Goal: Transaction & Acquisition: Purchase product/service

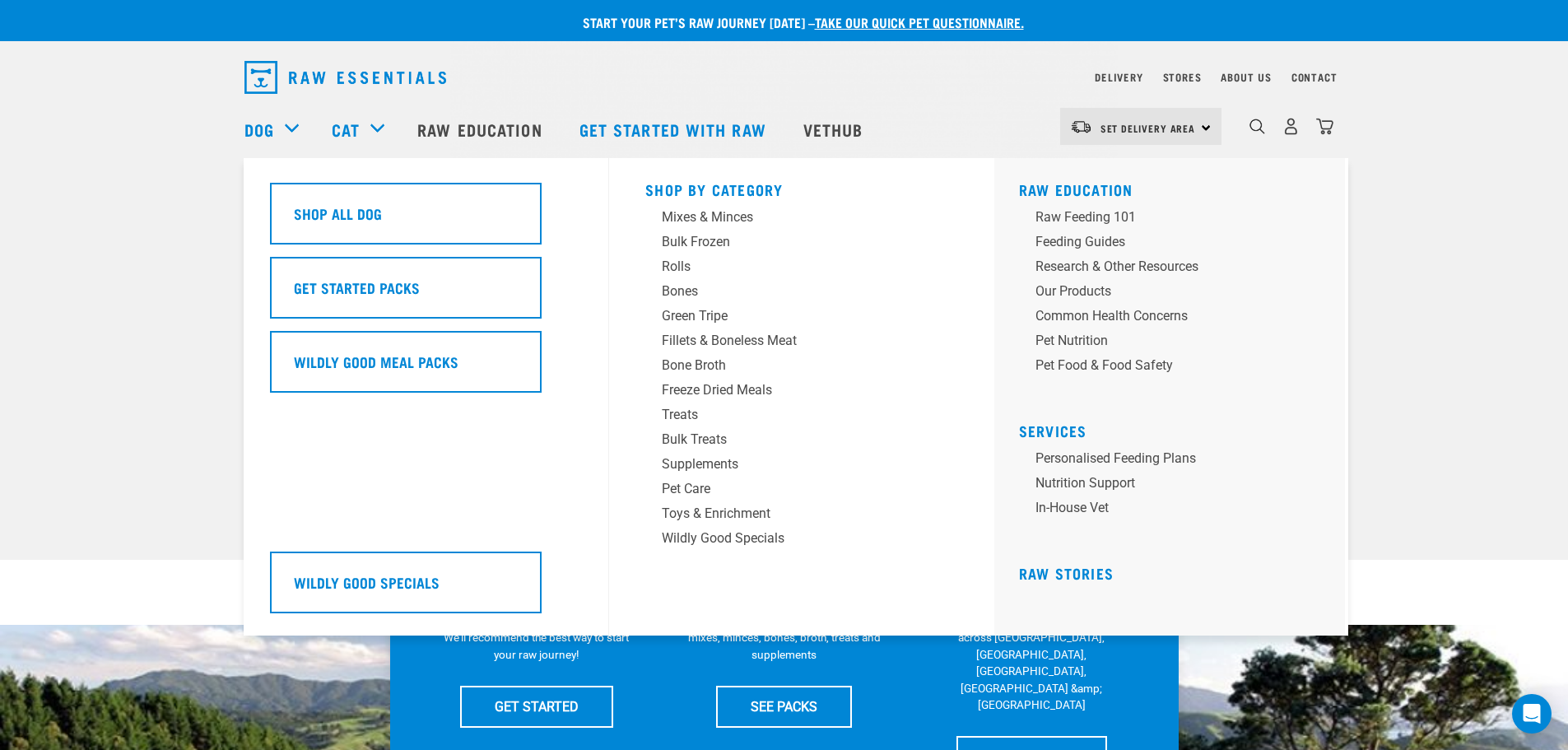
click at [288, 130] on div "Dog" at bounding box center [280, 130] width 71 height 66
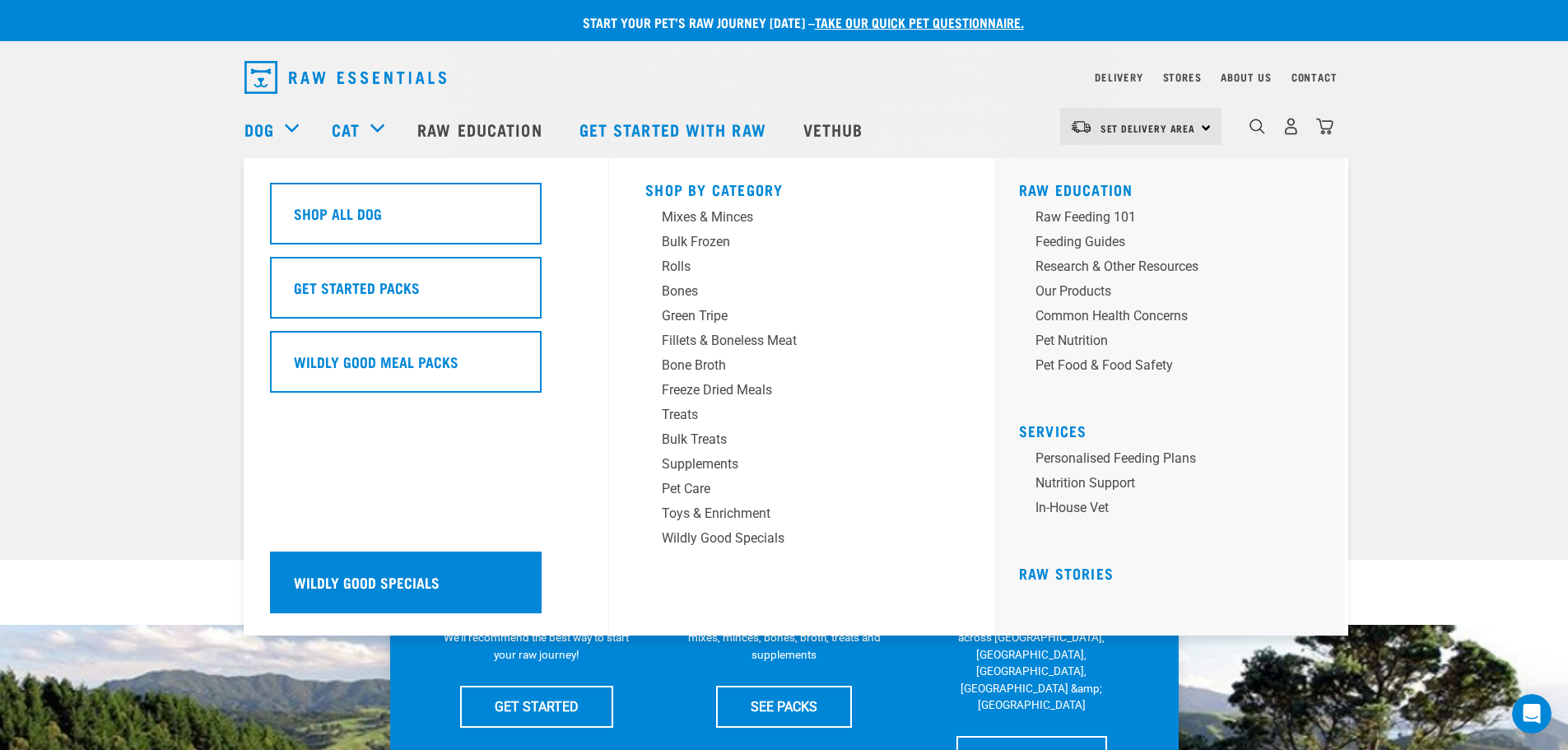
click at [383, 596] on div "Wildly Good Specials" at bounding box center [406, 583] width 271 height 62
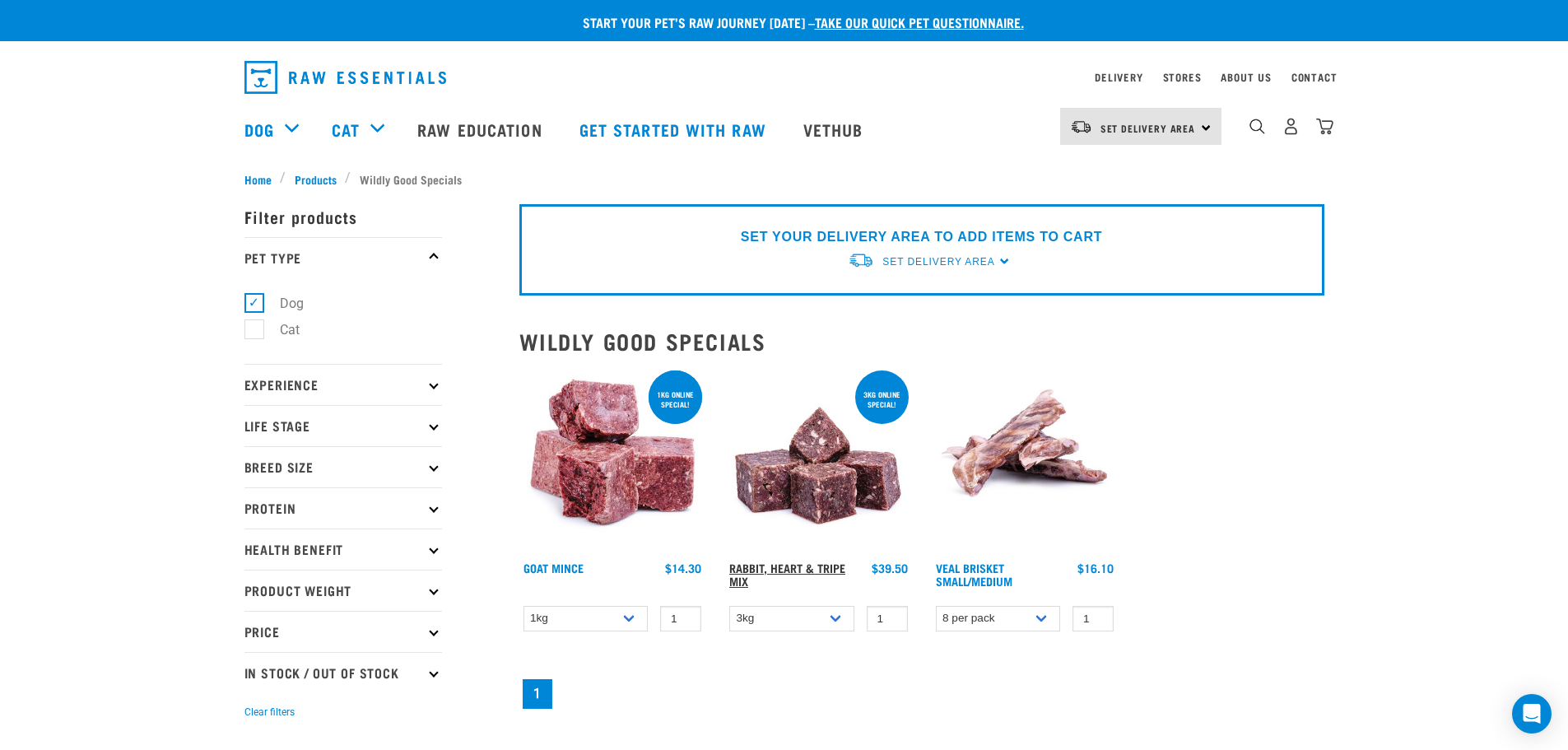
click at [802, 571] on link "Rabbit, Heart & Tripe Mix" at bounding box center [787, 574] width 116 height 19
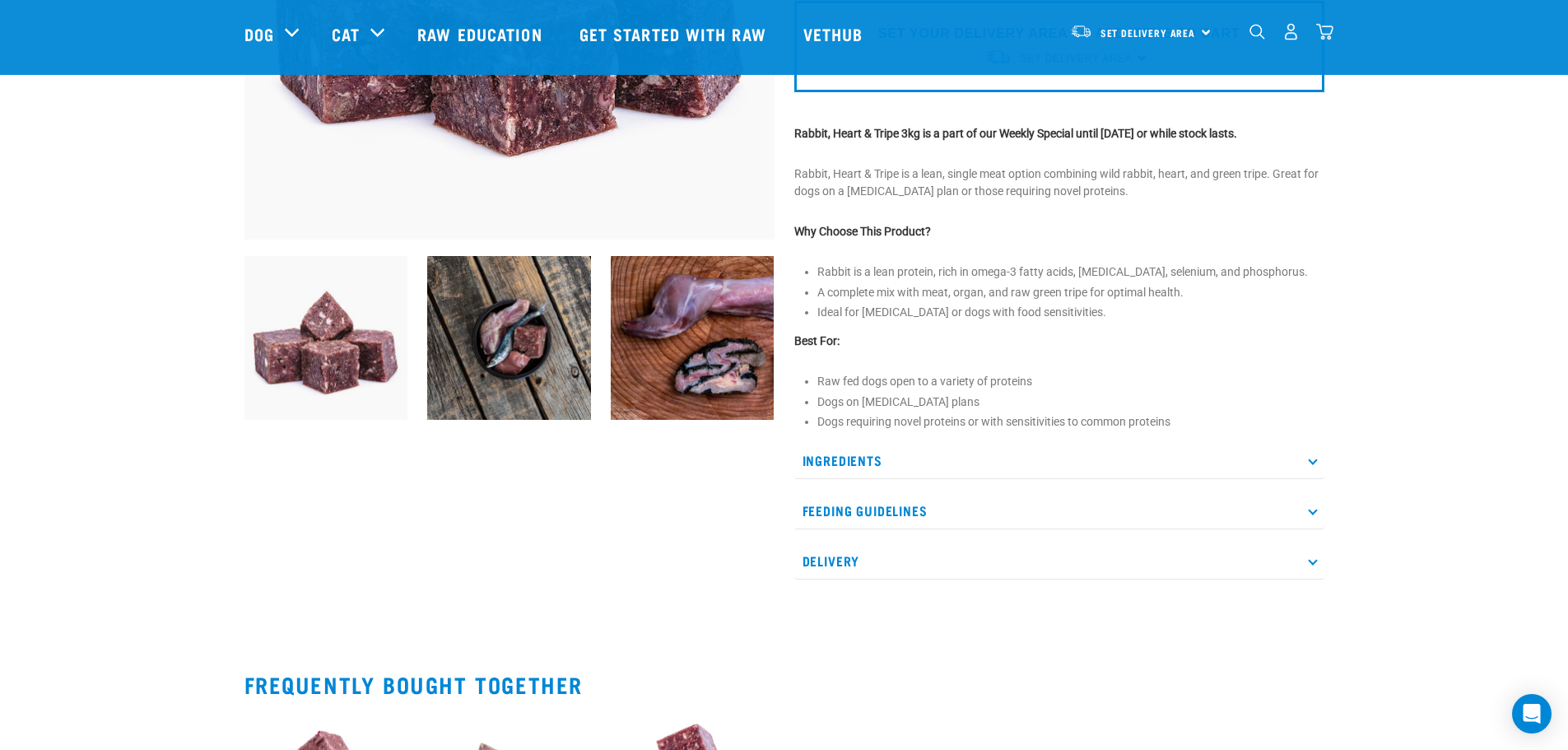
scroll to position [412, 0]
click at [1320, 467] on p "Ingredients" at bounding box center [1059, 460] width 530 height 37
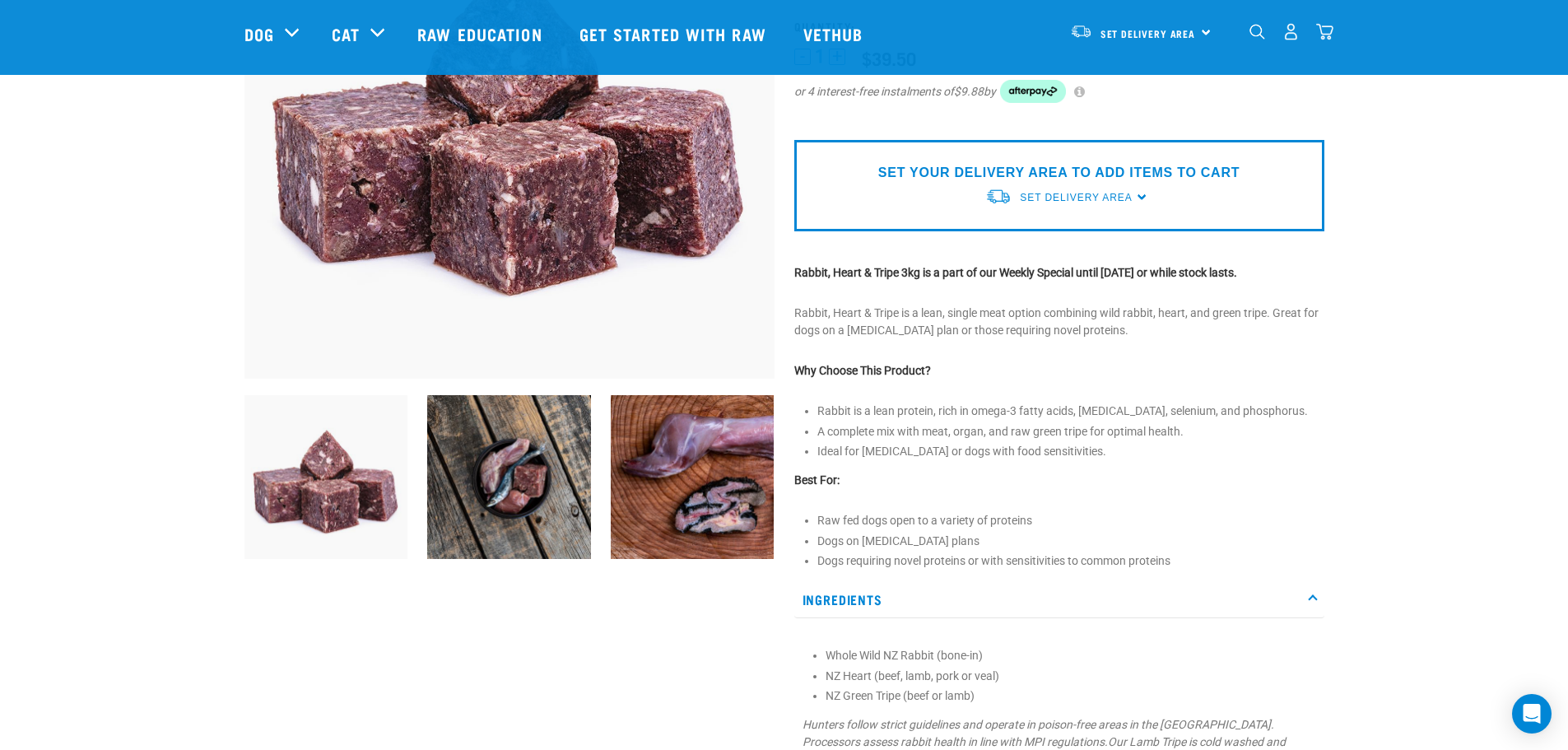
scroll to position [0, 0]
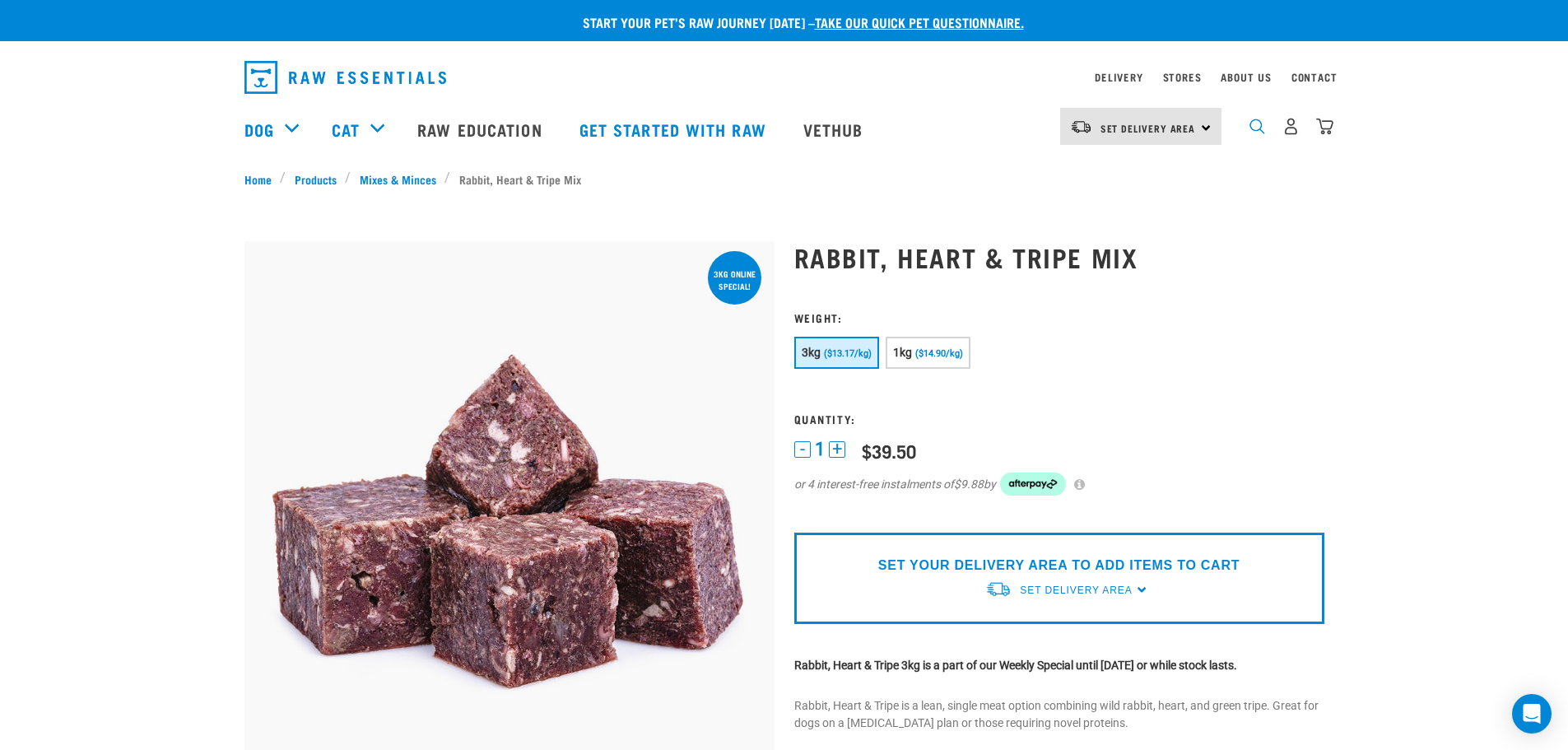
click at [1261, 130] on img "dropdown navigation" at bounding box center [1257, 126] width 16 height 16
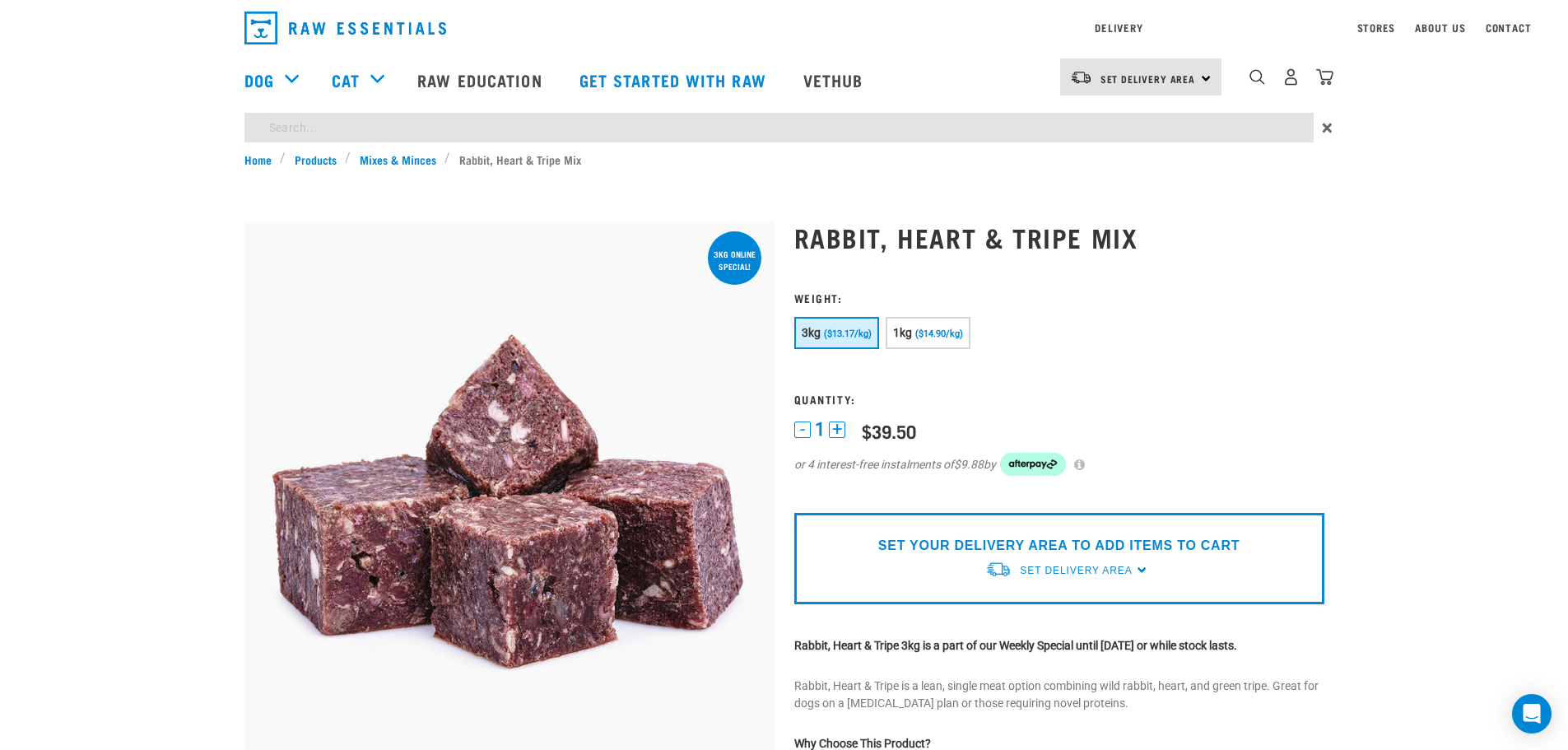
type input "KIDNEY"
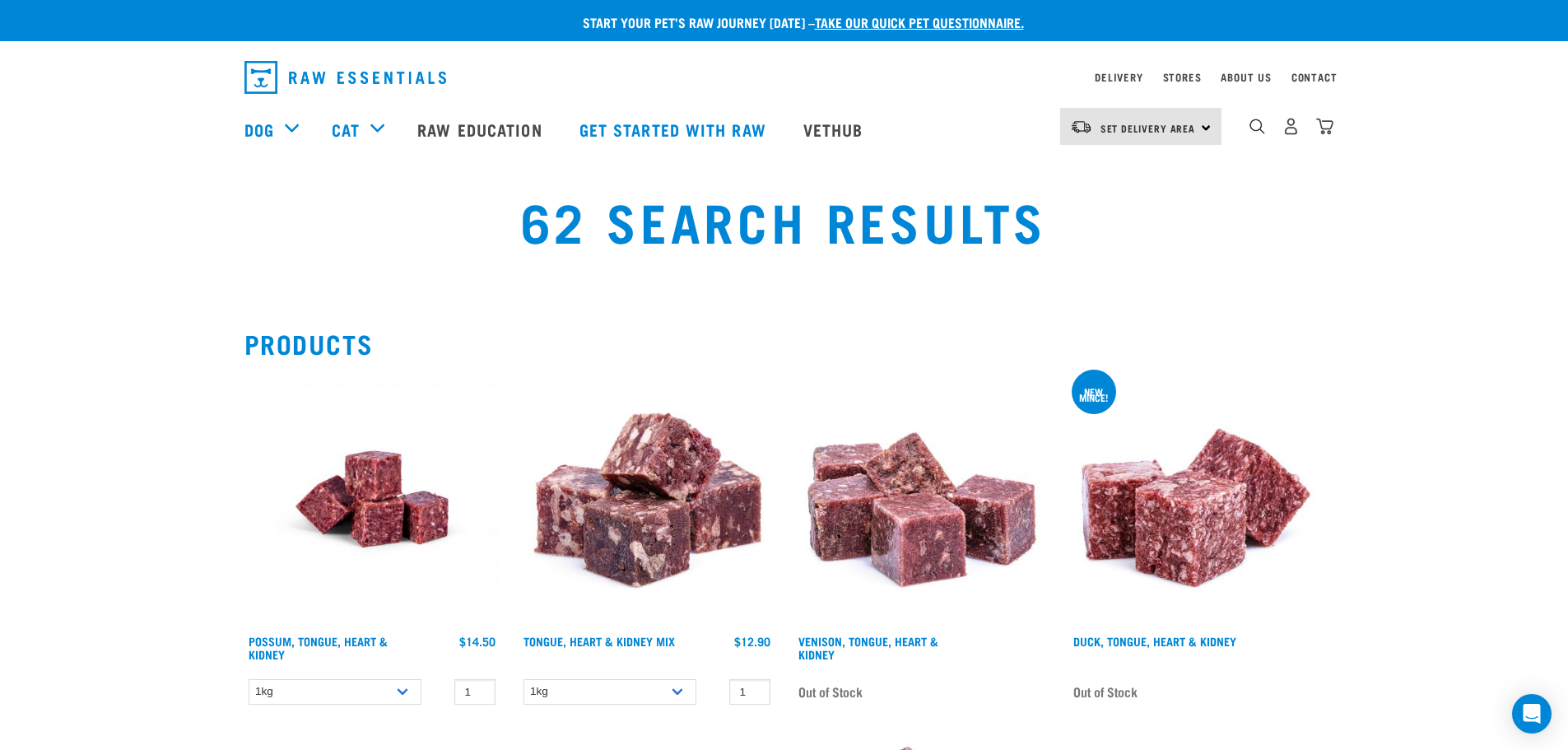
click at [634, 530] on img at bounding box center [647, 499] width 255 height 255
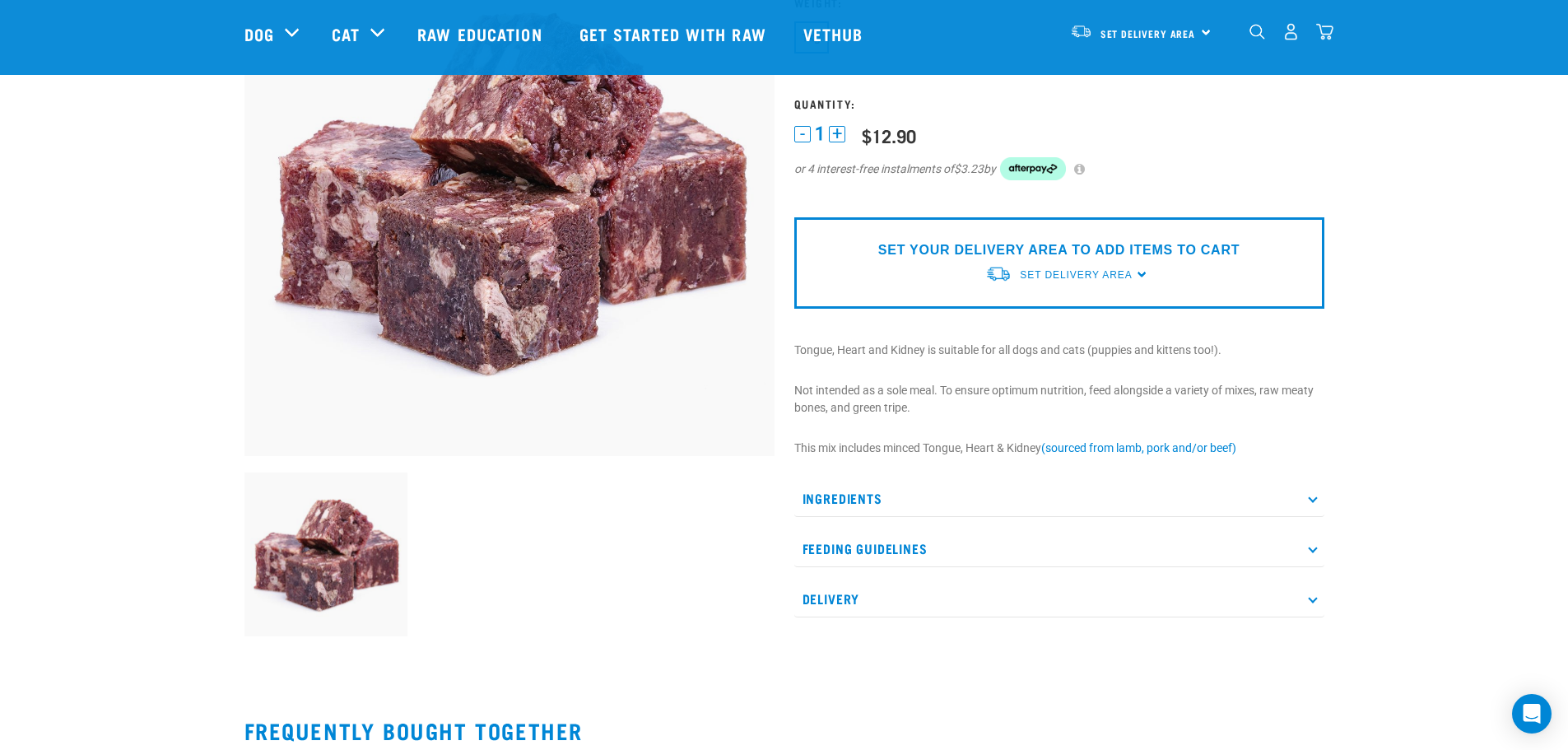
scroll to position [329, 0]
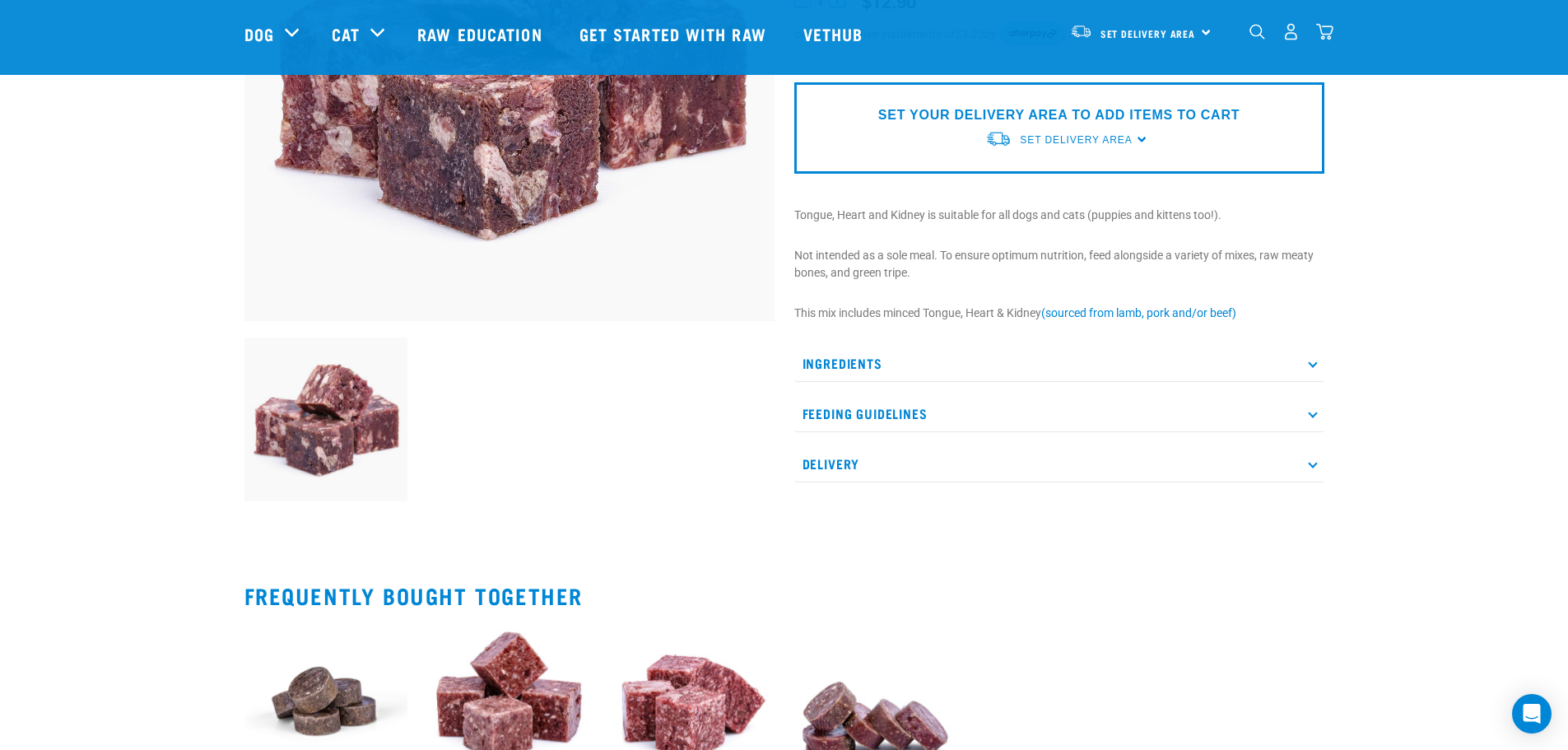
click at [1310, 365] on icon at bounding box center [1312, 363] width 9 height 9
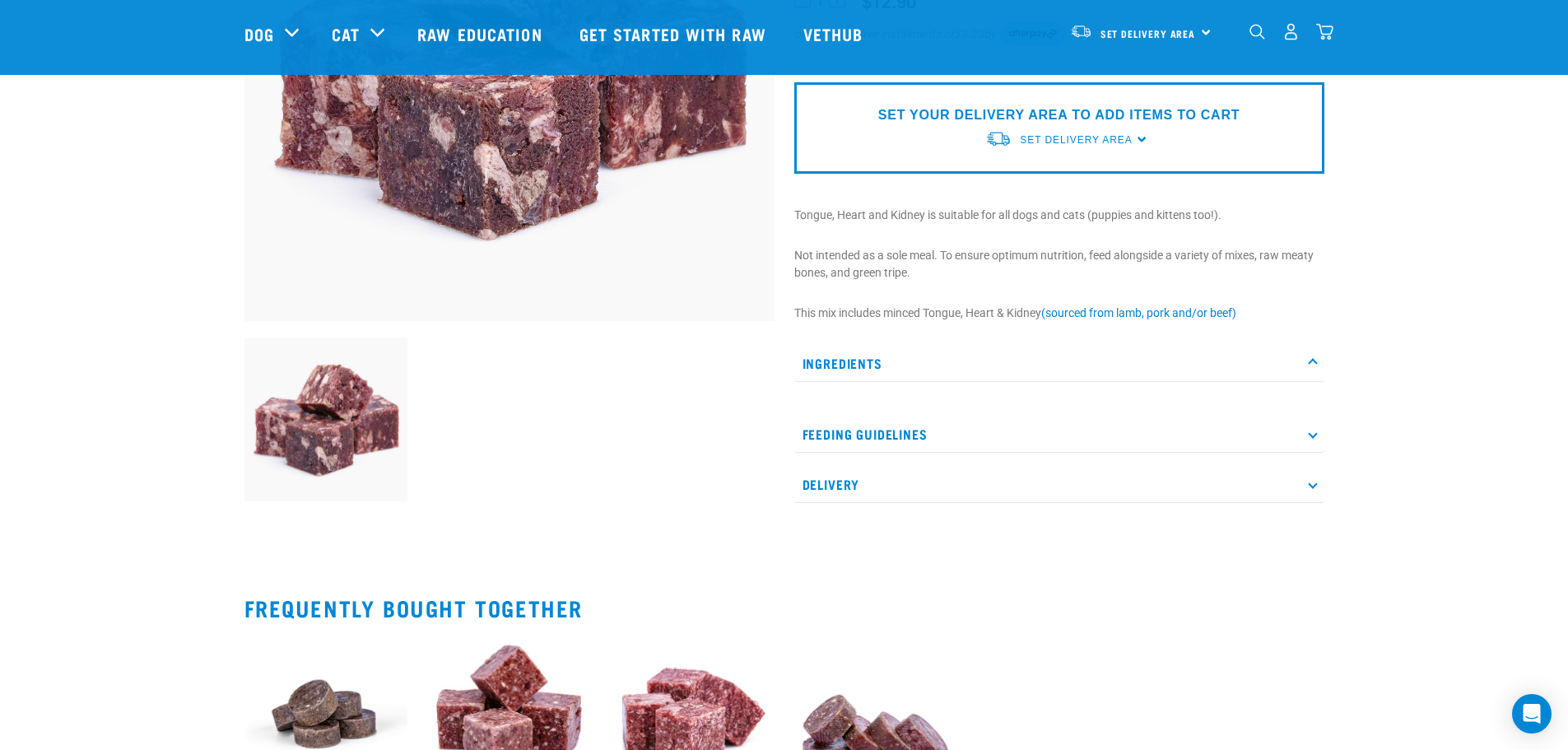
click at [1313, 364] on icon at bounding box center [1312, 363] width 9 height 9
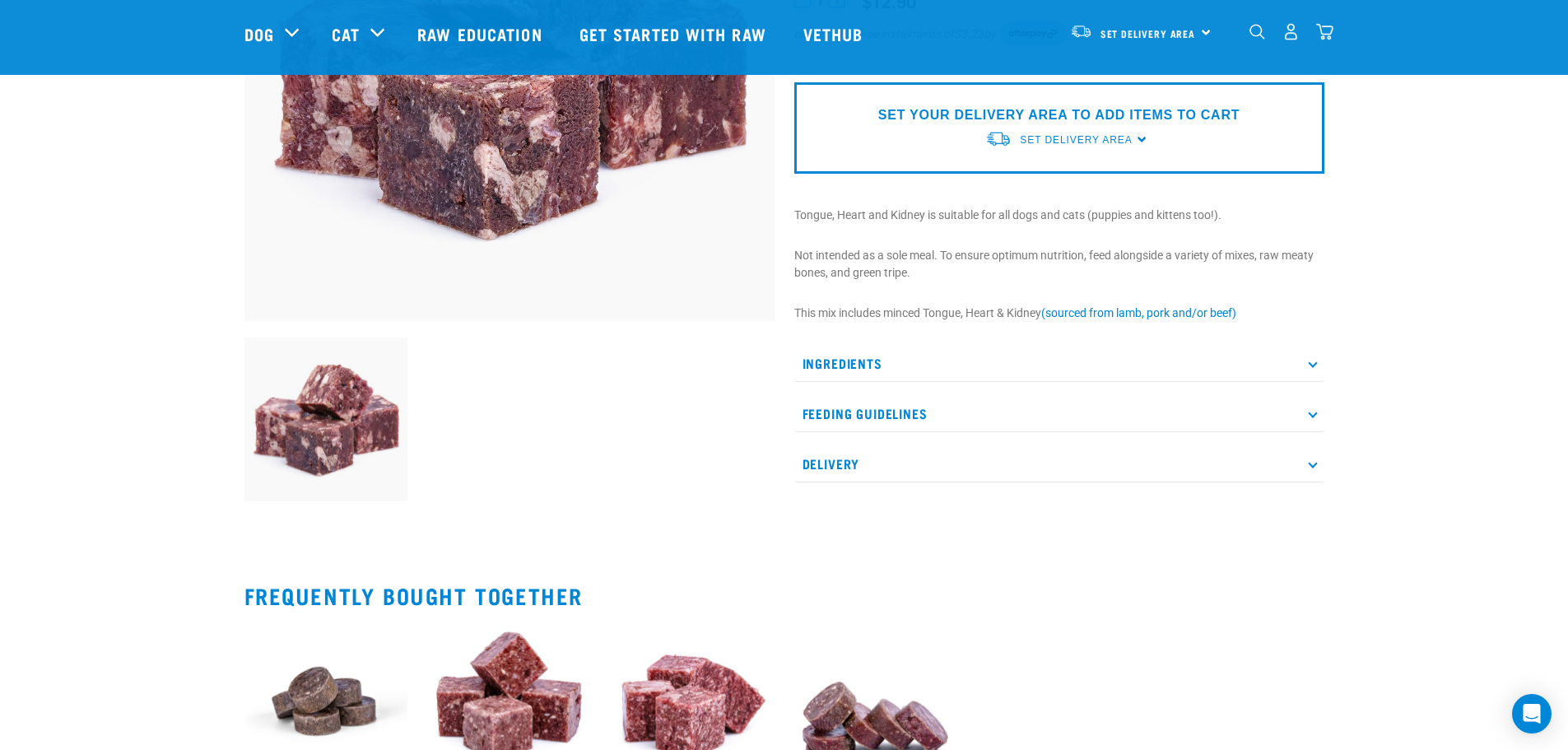
click at [1313, 364] on icon at bounding box center [1312, 363] width 9 height 9
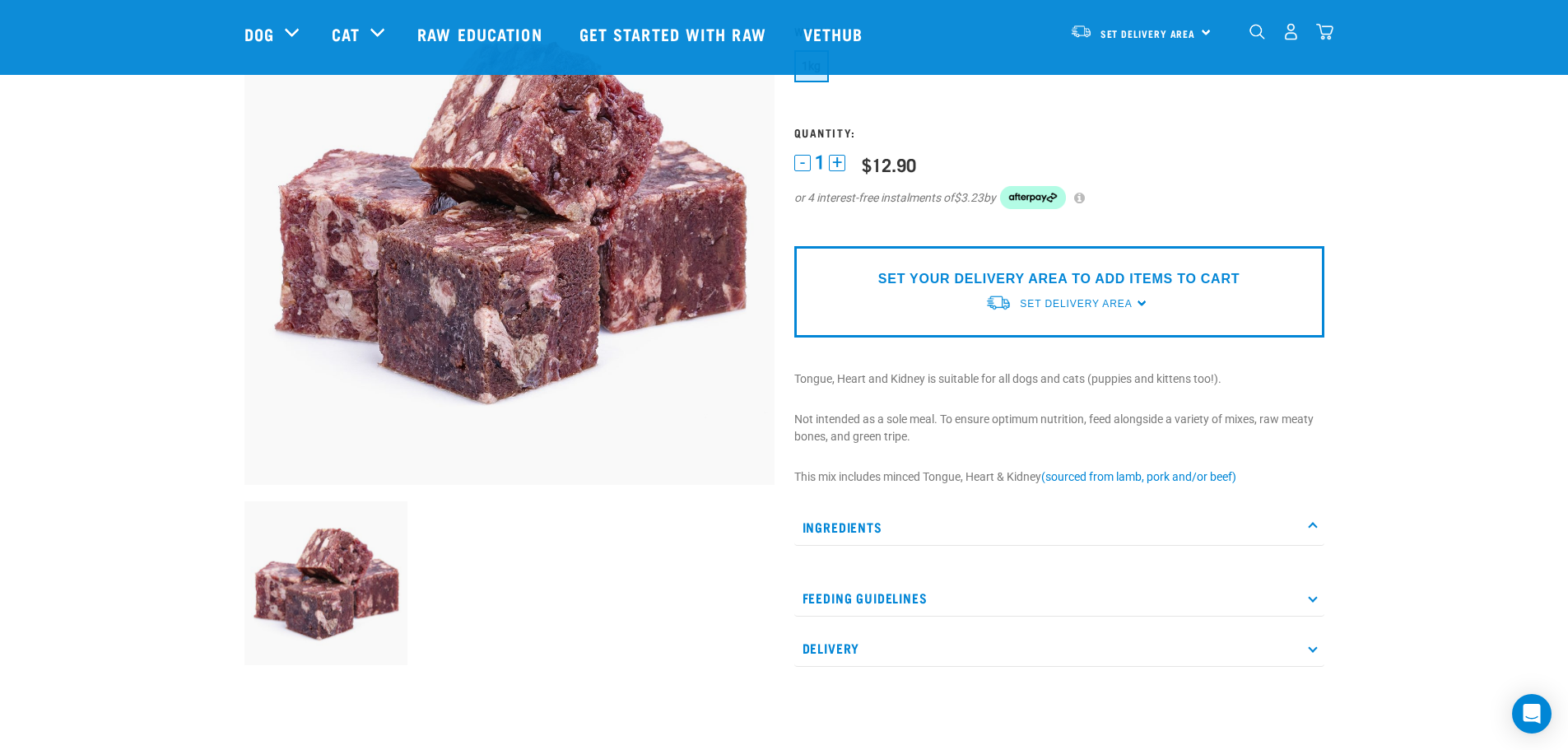
scroll to position [165, 0]
click at [1310, 602] on p "Feeding Guidelines" at bounding box center [1059, 599] width 530 height 37
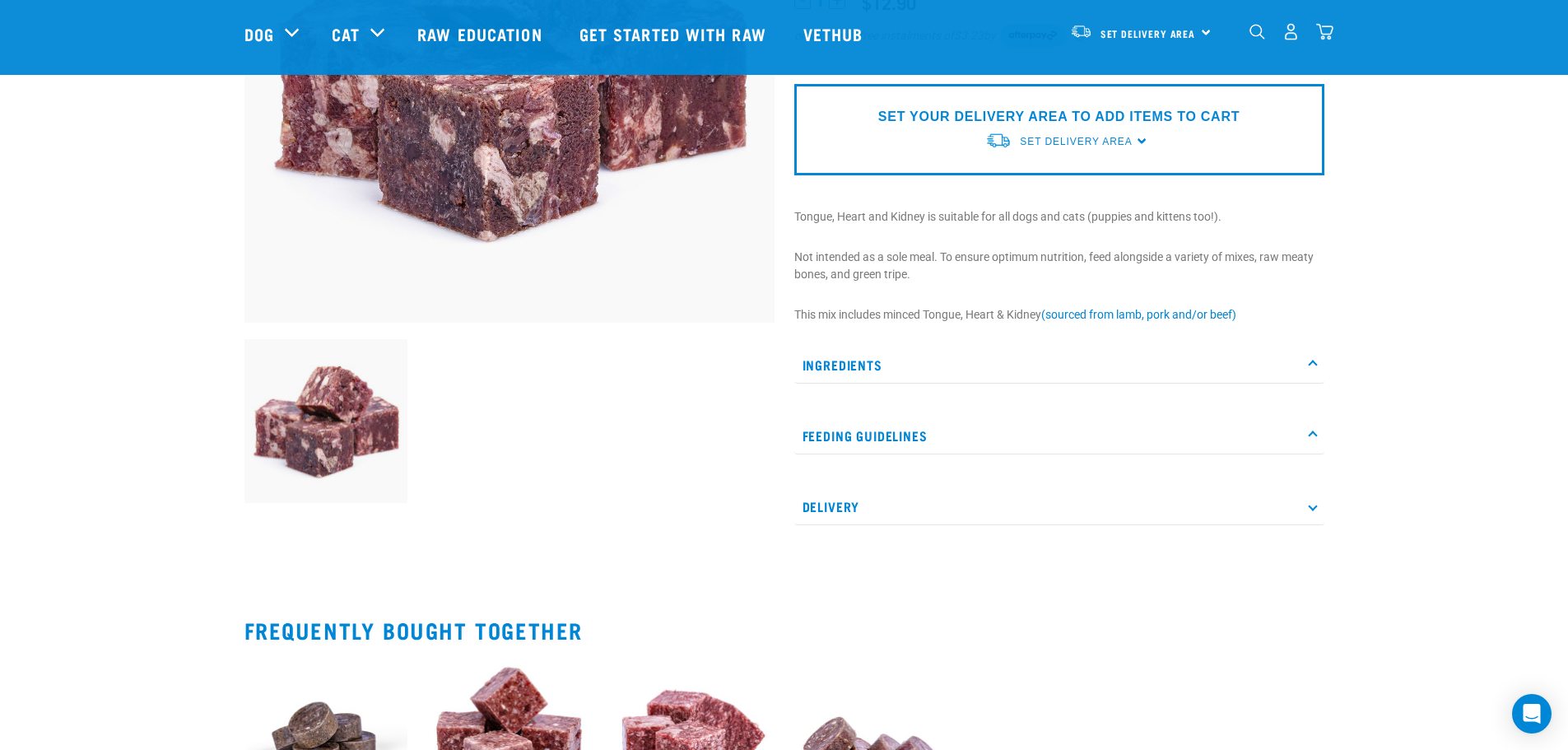
scroll to position [329, 0]
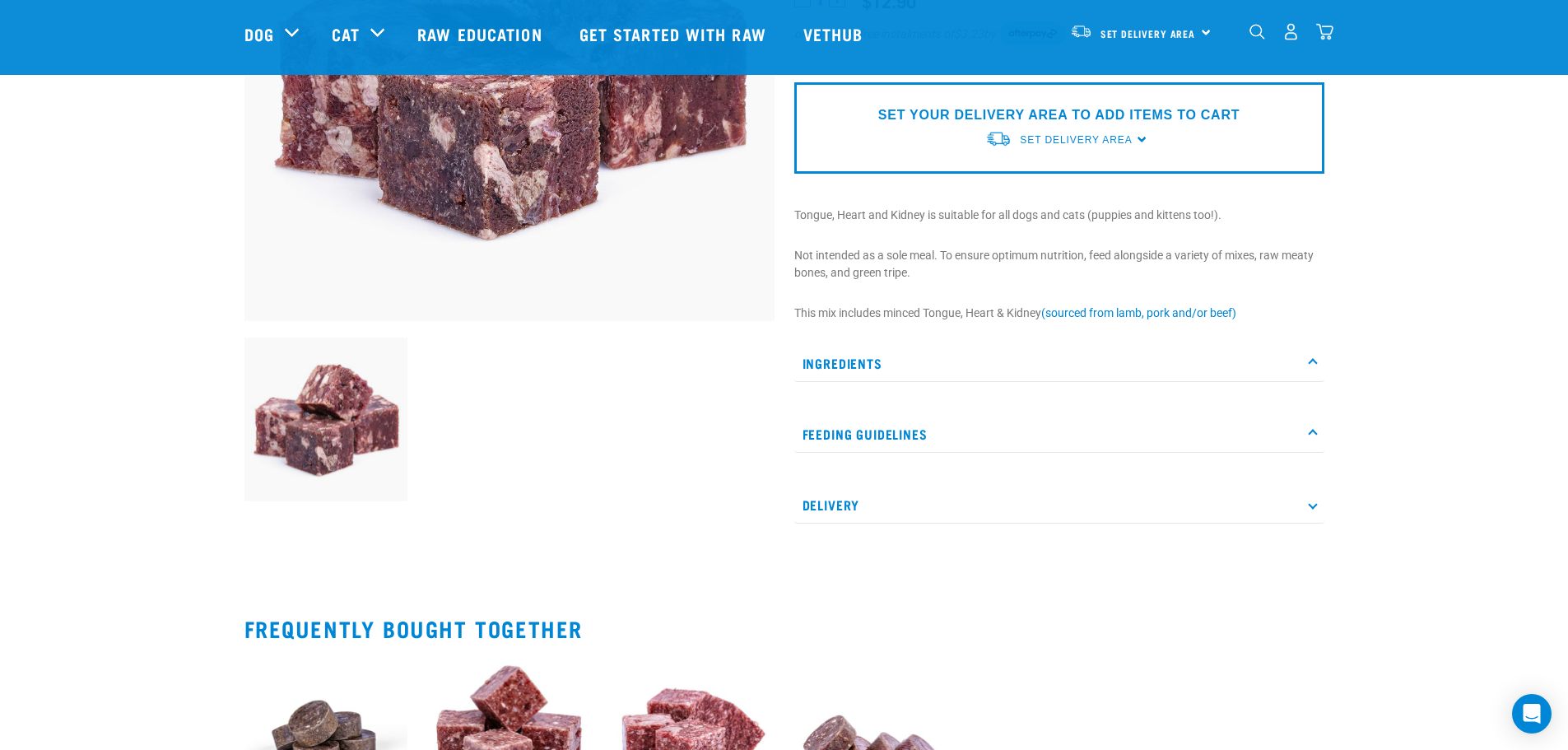
click at [1315, 501] on p "Delivery" at bounding box center [1059, 505] width 530 height 37
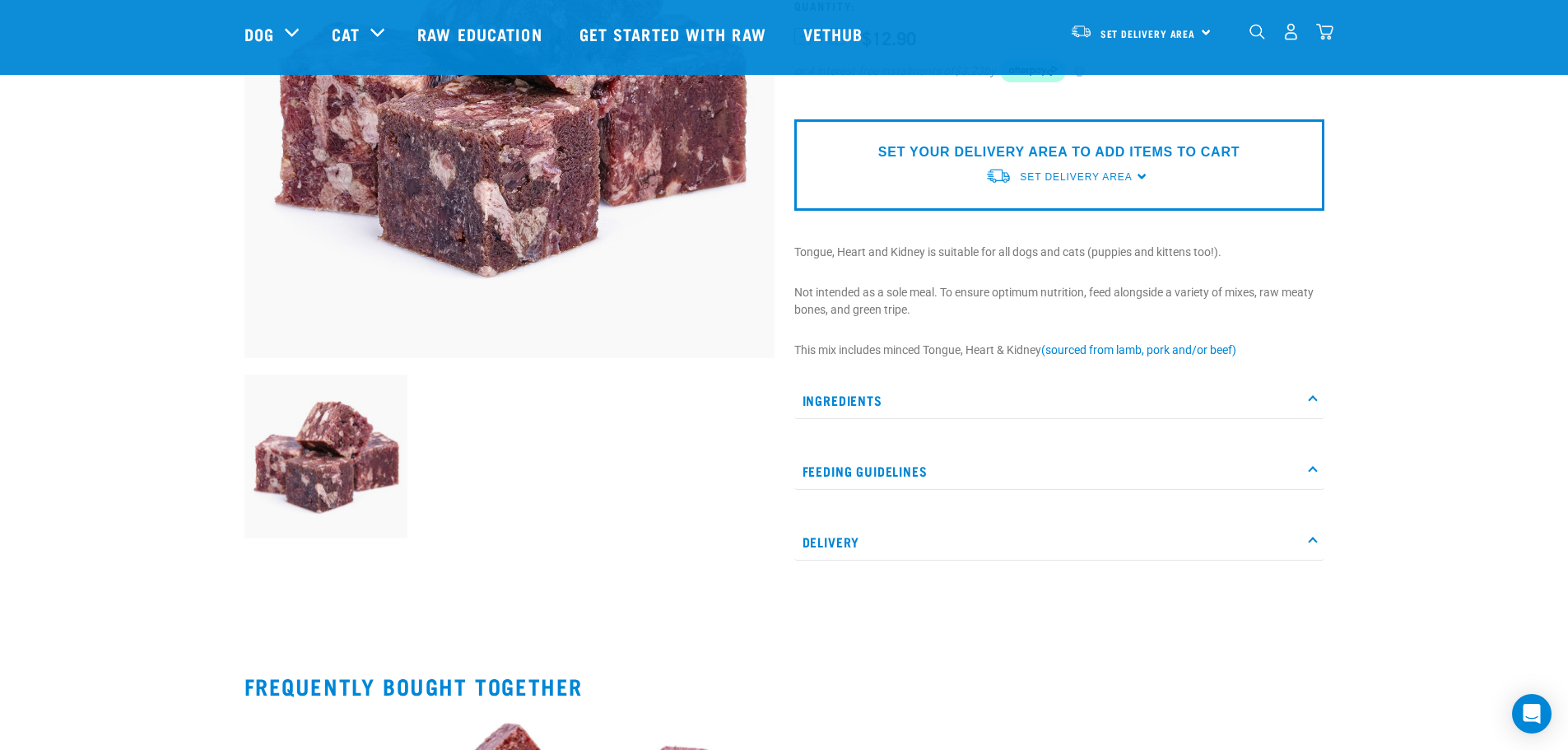
scroll to position [494, 0]
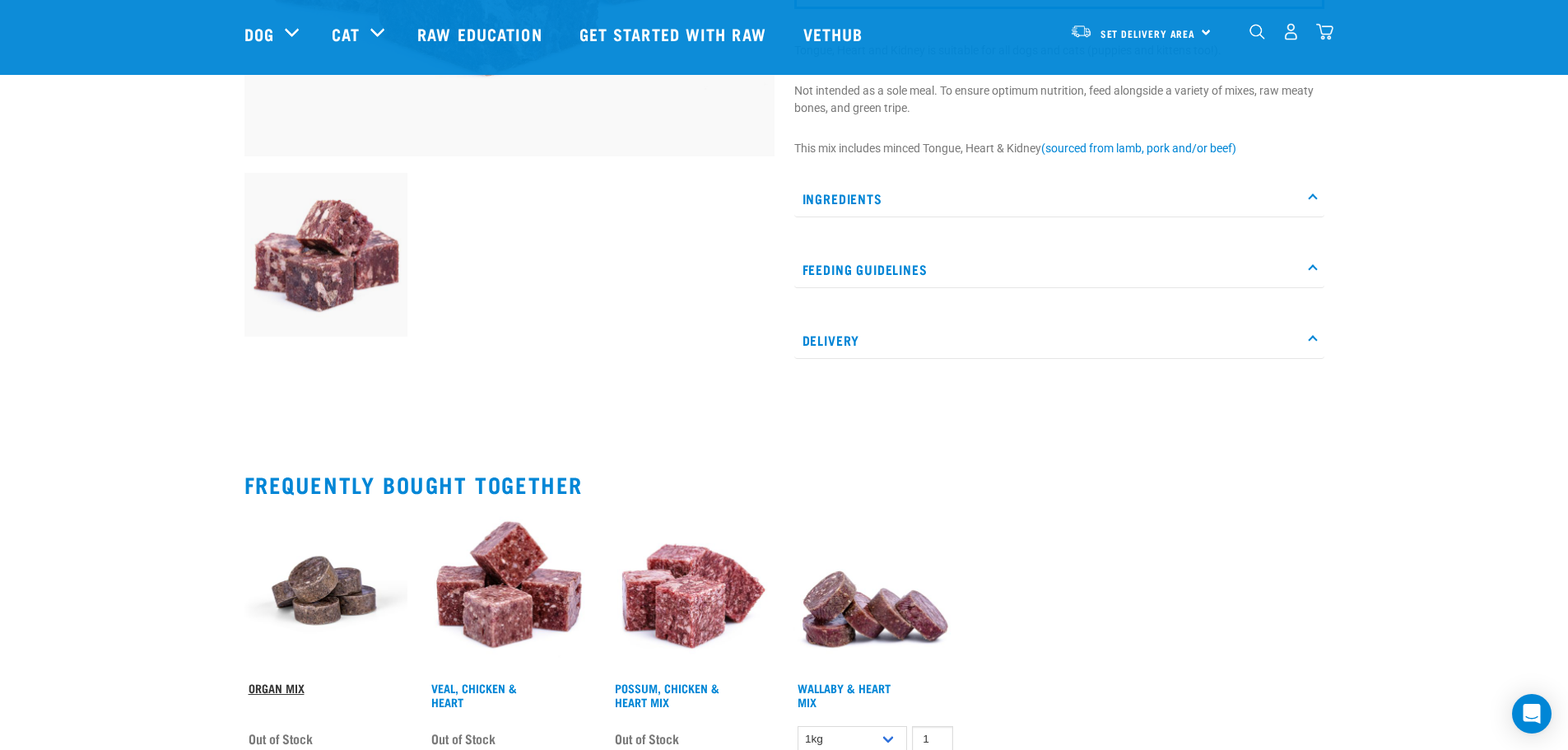
click at [280, 687] on link "Organ Mix" at bounding box center [276, 688] width 56 height 6
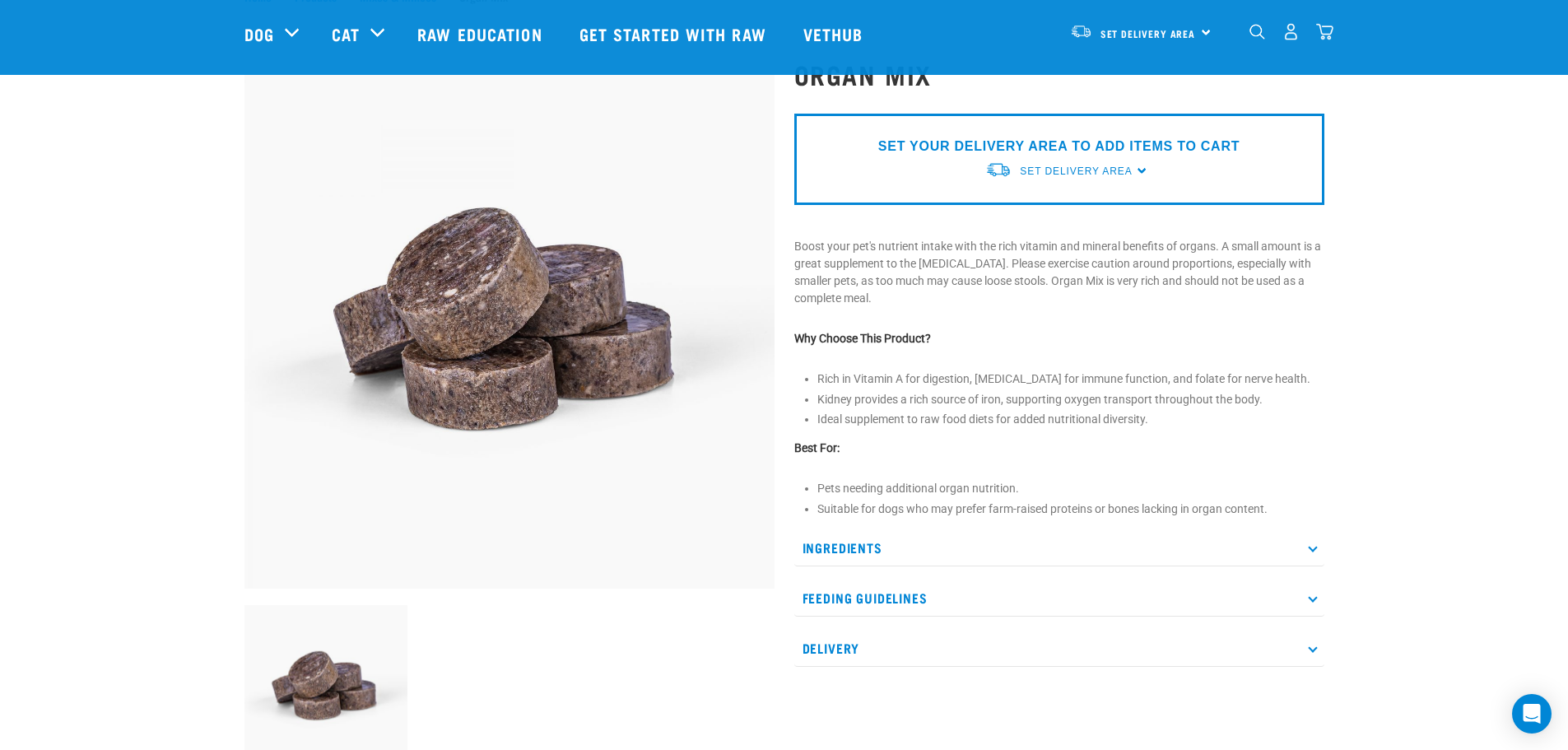
scroll to position [248, 0]
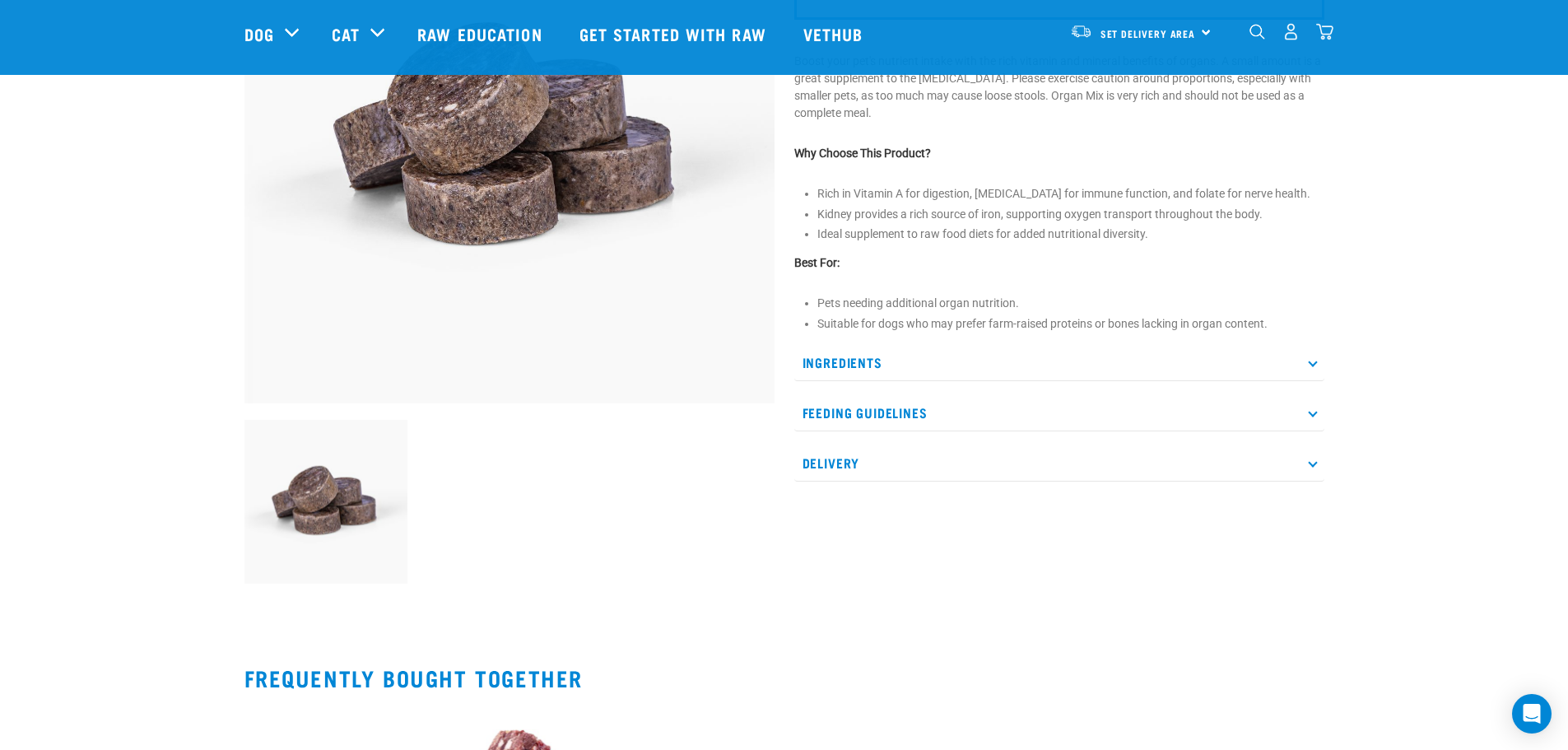
click at [1312, 360] on icon at bounding box center [1312, 362] width 9 height 9
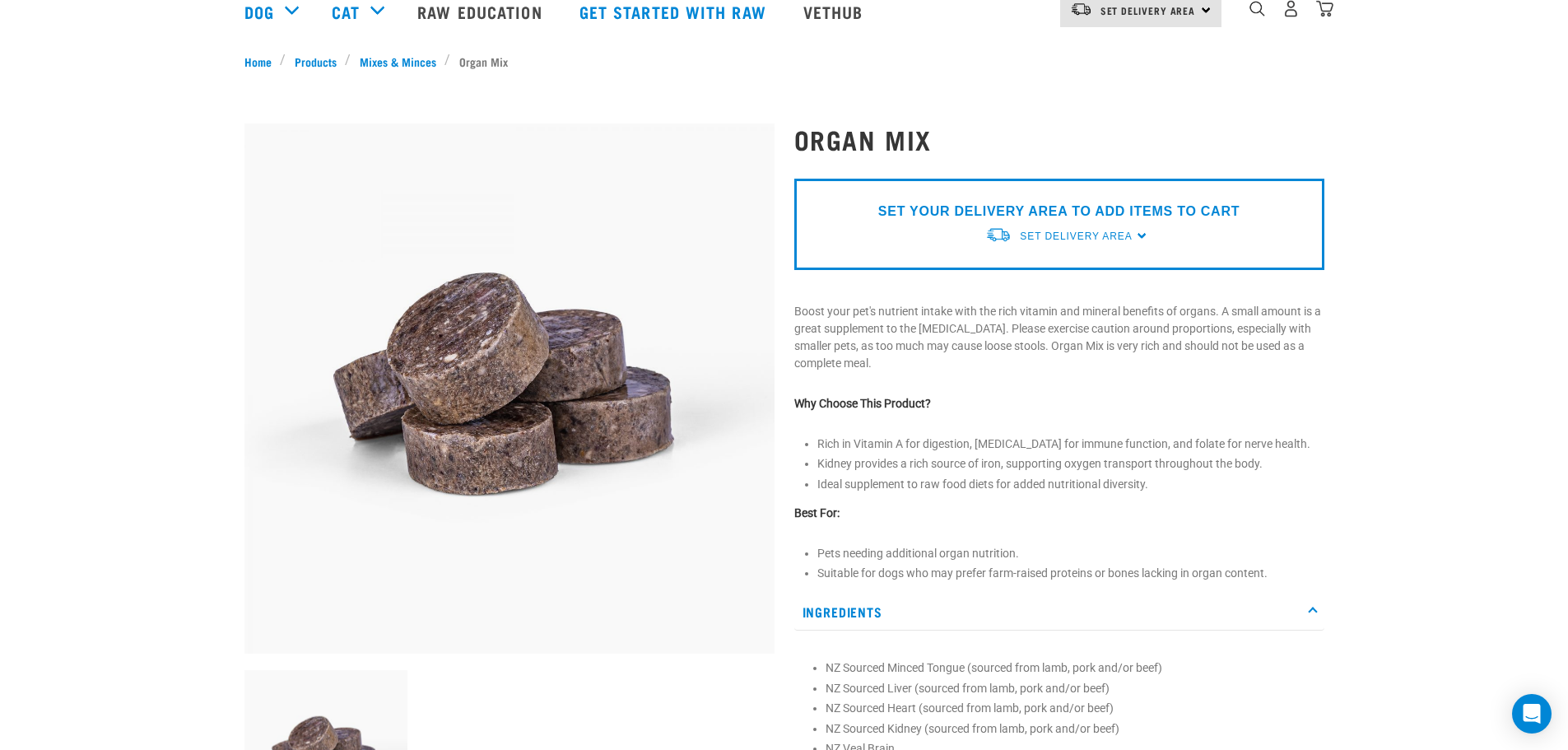
scroll to position [0, 0]
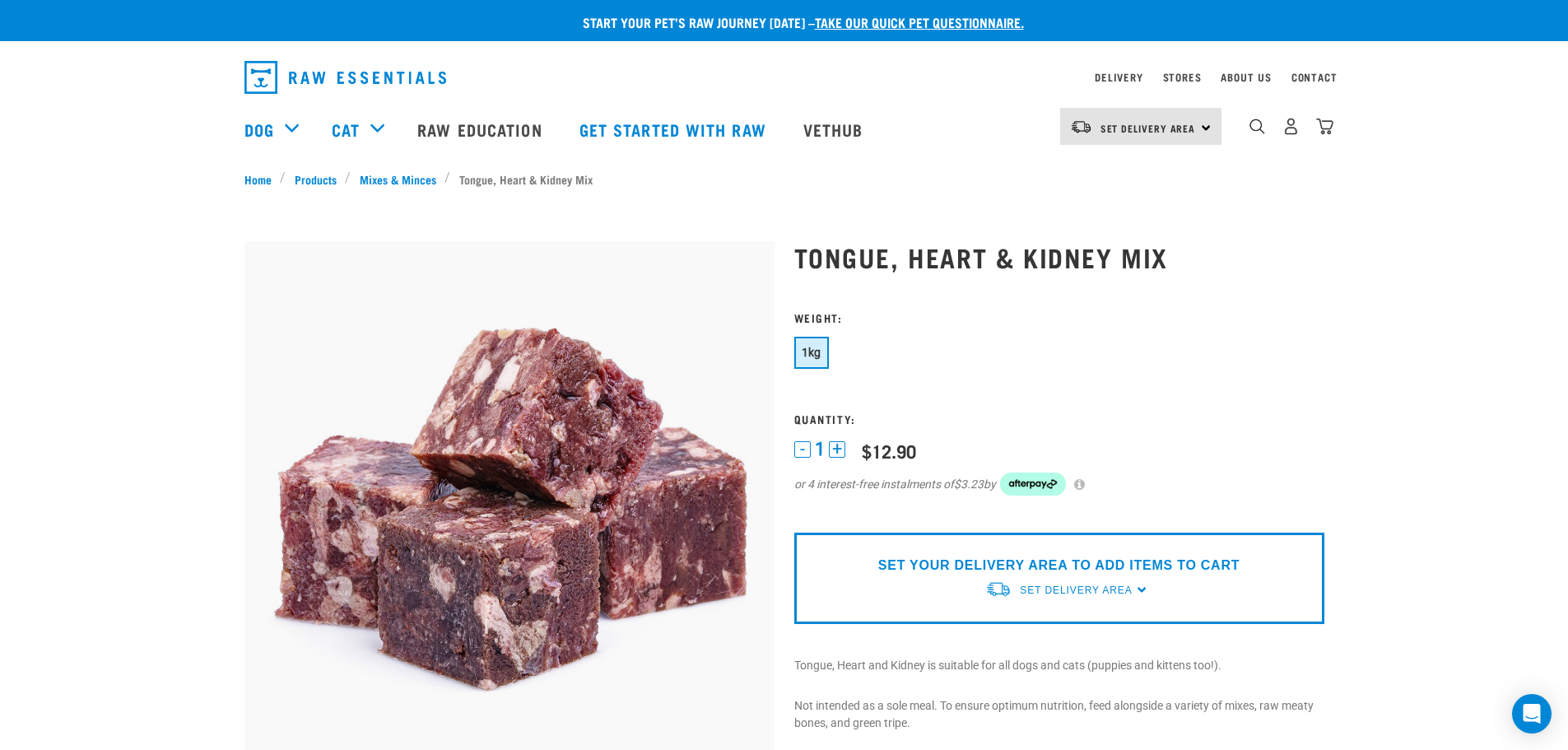
click at [1197, 126] on div "Set Delivery Area North Island South Island" at bounding box center [1140, 126] width 161 height 37
click at [1135, 176] on link "[GEOGRAPHIC_DATA]" at bounding box center [1139, 172] width 158 height 36
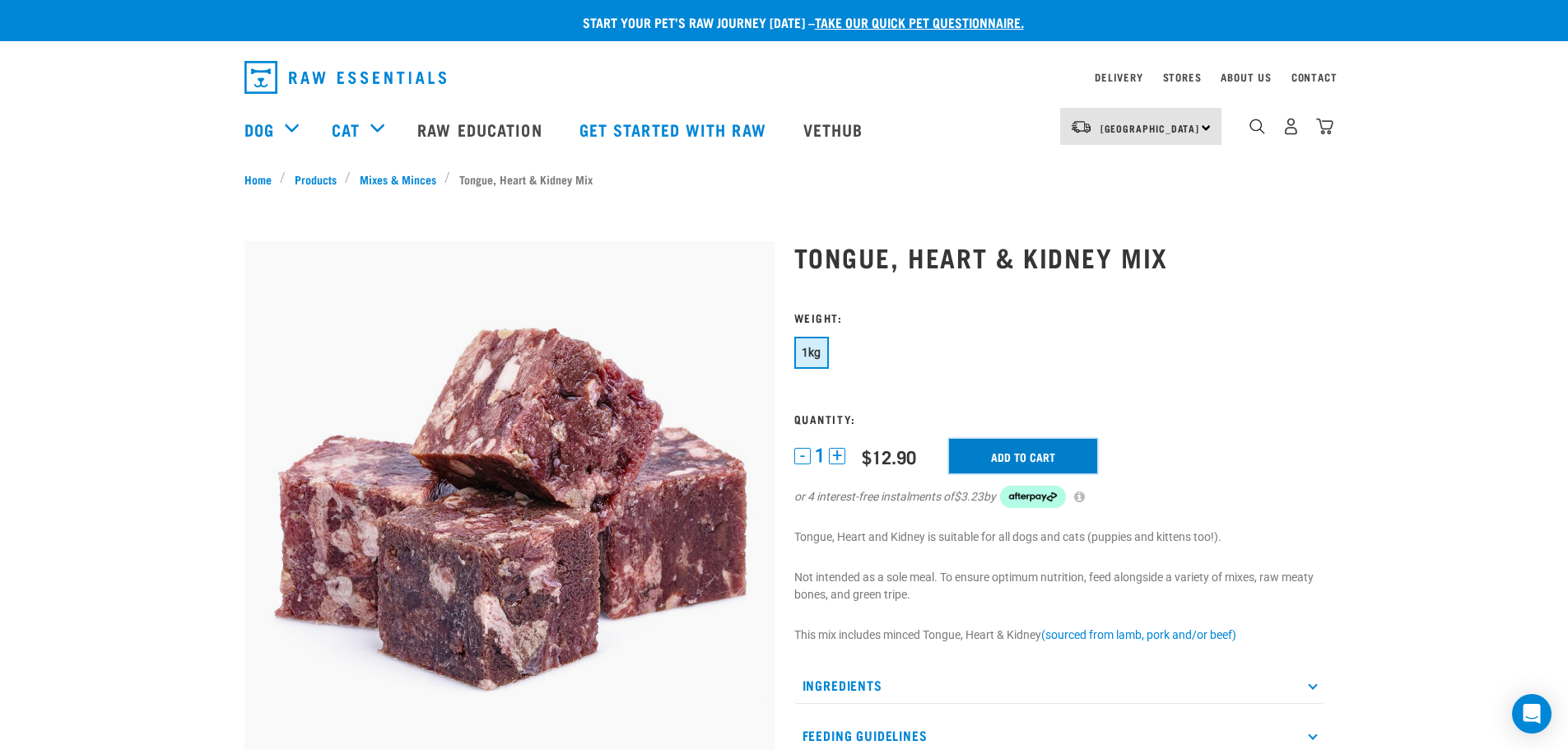
click at [1034, 452] on input "Add to cart" at bounding box center [1023, 456] width 148 height 35
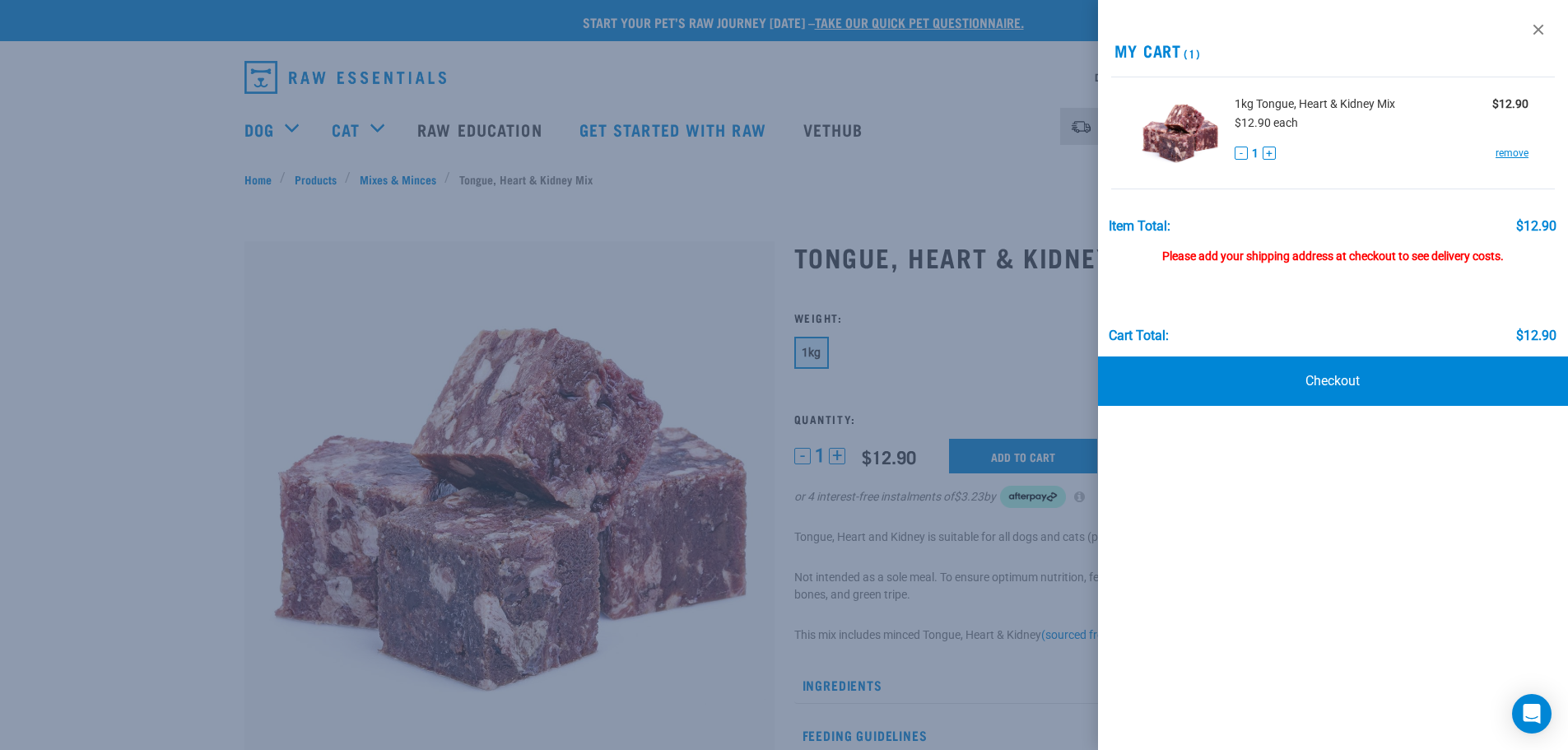
click at [1544, 33] on link at bounding box center [1539, 29] width 27 height 27
